Goal: Book appointment/travel/reservation

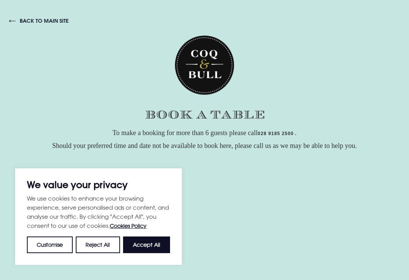
click at [157, 241] on button "Accept All" at bounding box center [146, 245] width 47 height 17
checkbox input "true"
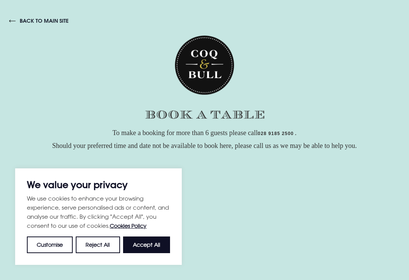
checkbox input "true"
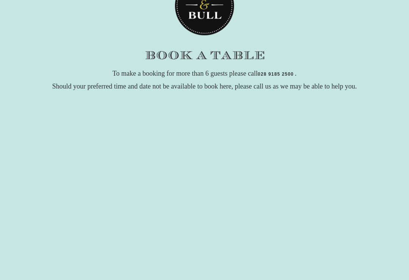
scroll to position [48, 0]
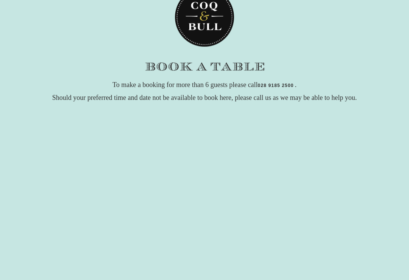
click at [213, 113] on div "To make a booking for more than 6 guests please call 028 9185 2500 . Should you…" at bounding box center [204, 214] width 409 height 272
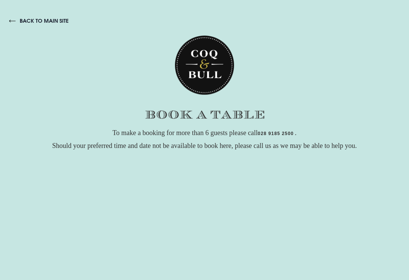
scroll to position [0, 0]
click at [54, 20] on link "back to main site" at bounding box center [38, 20] width 59 height 7
